Goal: Task Accomplishment & Management: Use online tool/utility

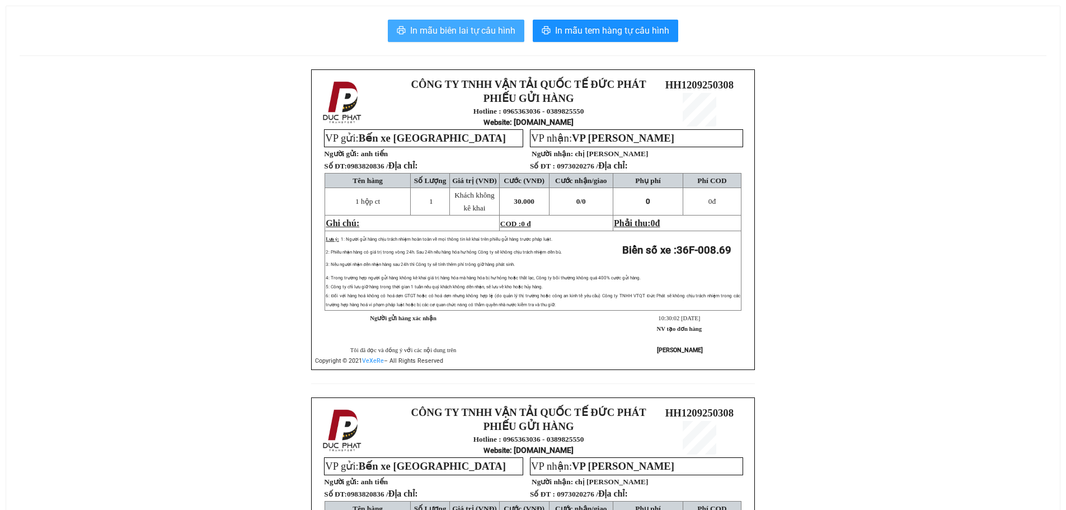
click at [421, 30] on span "In mẫu biên lai tự cấu hình" at bounding box center [462, 30] width 105 height 14
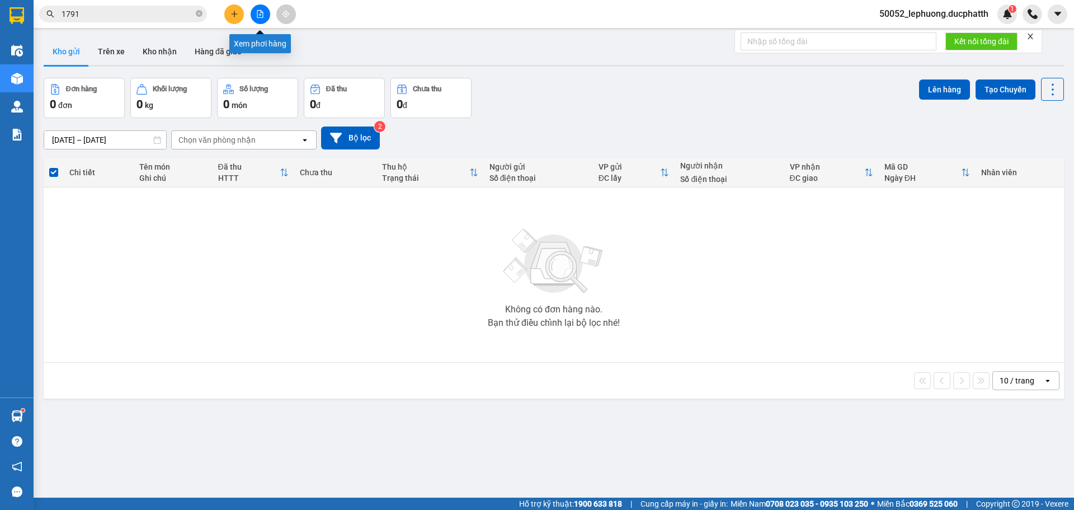
click at [259, 12] on icon "file-add" at bounding box center [260, 14] width 8 height 8
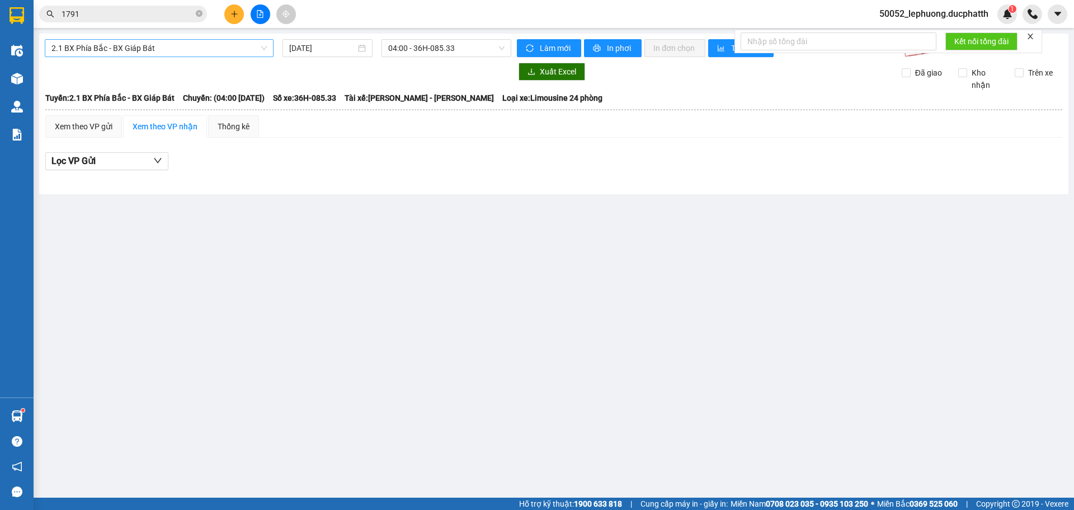
click at [186, 50] on span "2.1 BX Phía Bắc - BX Giáp Bát" at bounding box center [158, 48] width 215 height 17
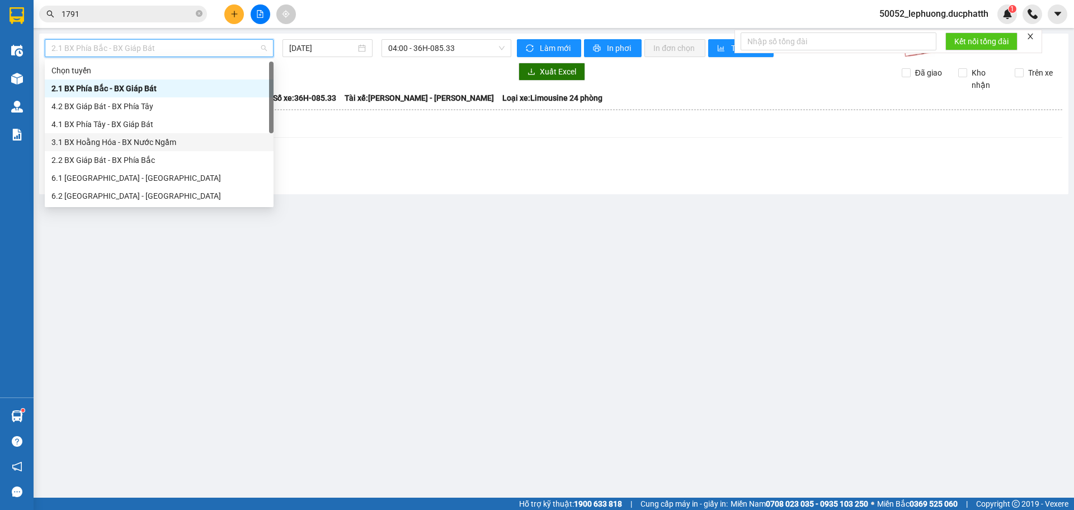
click at [155, 135] on div "3.1 BX Hoằng Hóa - BX Nước Ngầm" at bounding box center [159, 142] width 229 height 18
type input "[DATE]"
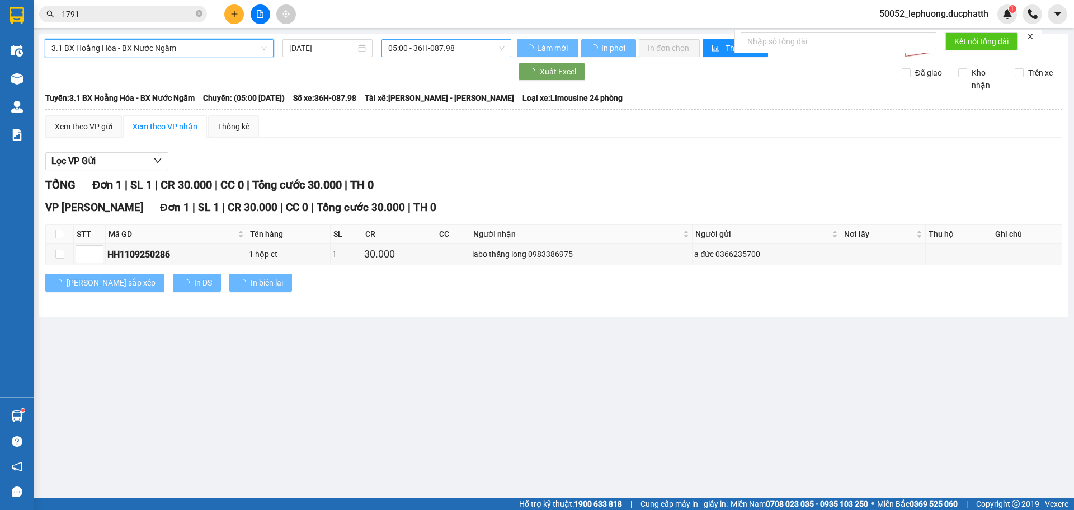
drag, startPoint x: 486, startPoint y: 42, endPoint x: 482, endPoint y: 53, distance: 11.1
click at [486, 43] on span "05:00 - 36H-087.98" at bounding box center [446, 48] width 116 height 17
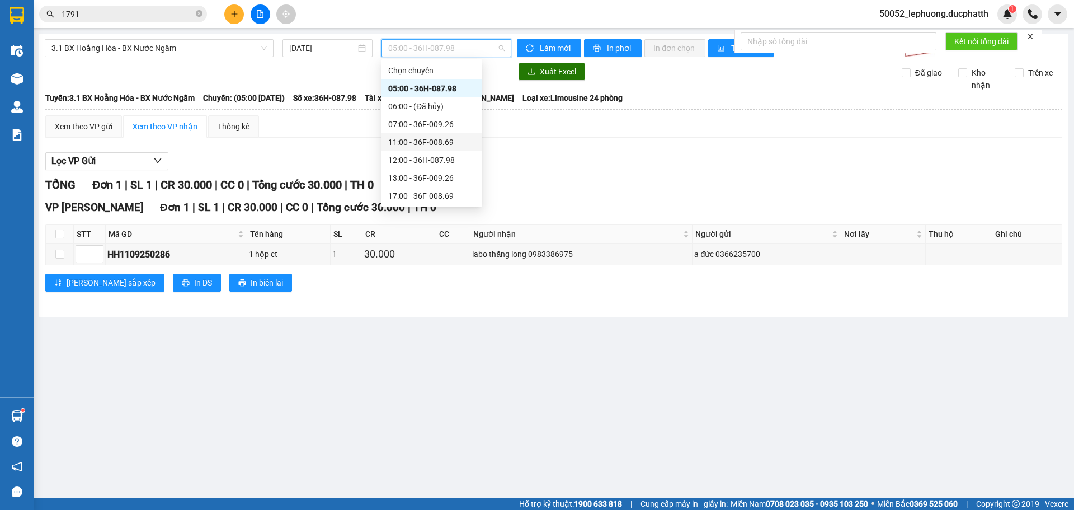
click at [435, 143] on div "11:00 - 36F-008.69" at bounding box center [431, 142] width 87 height 12
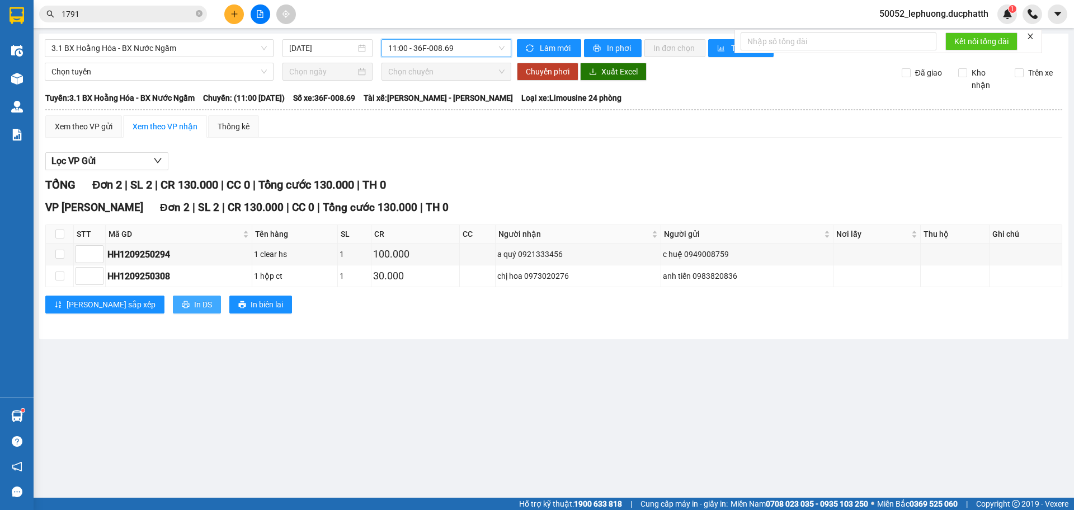
click at [194, 305] on span "In DS" at bounding box center [203, 304] width 18 height 12
